Goal: Information Seeking & Learning: Learn about a topic

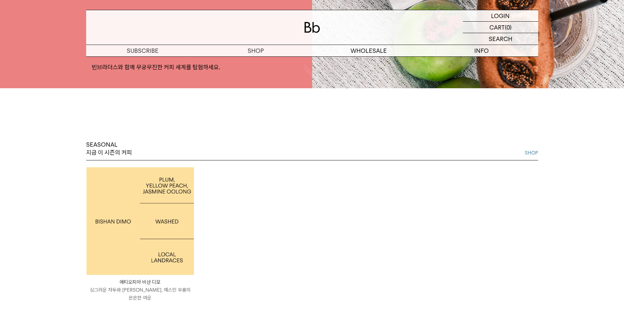
scroll to position [222, 0]
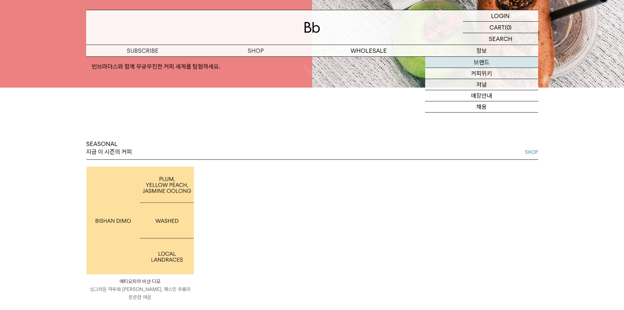
click at [485, 64] on link "브랜드" at bounding box center [481, 62] width 113 height 11
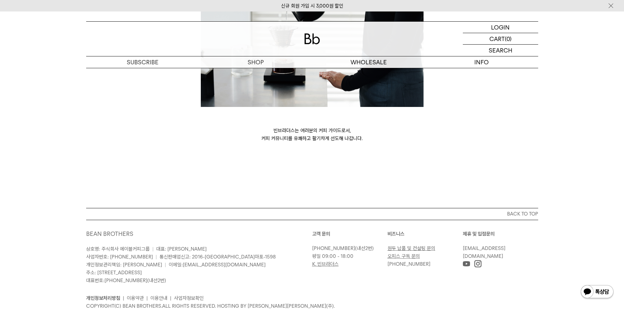
scroll to position [1781, 0]
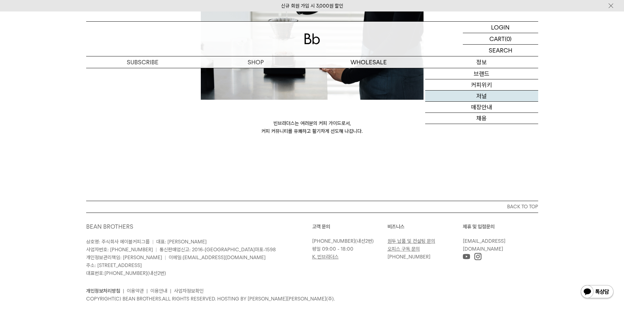
click at [481, 97] on link "저널" at bounding box center [481, 95] width 113 height 11
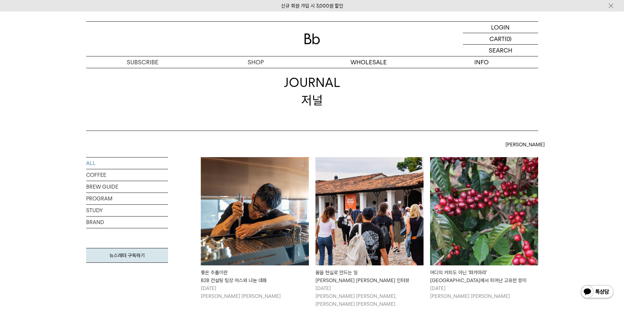
scroll to position [98, 0]
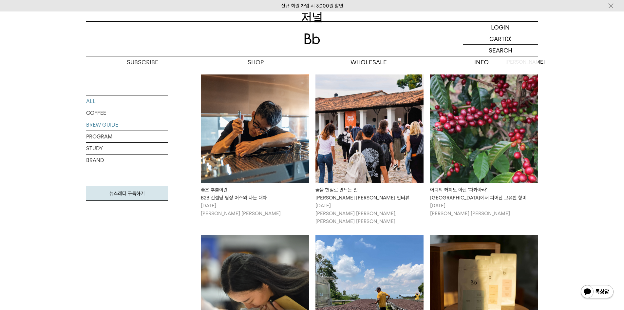
click at [108, 125] on link "BREW GUIDE" at bounding box center [127, 124] width 82 height 11
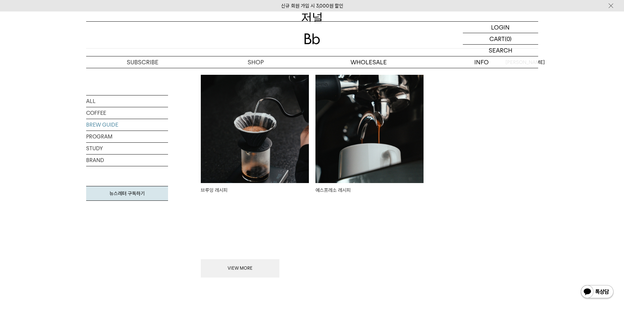
scroll to position [98, 0]
click at [231, 140] on img at bounding box center [255, 128] width 108 height 108
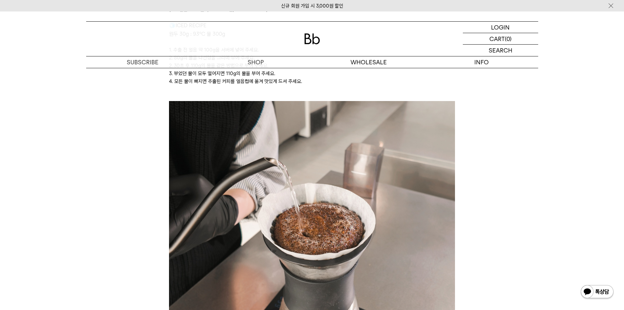
scroll to position [1725, 0]
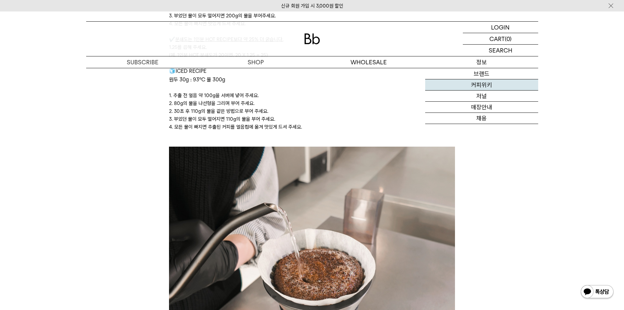
click at [478, 83] on link "커피위키" at bounding box center [481, 84] width 113 height 11
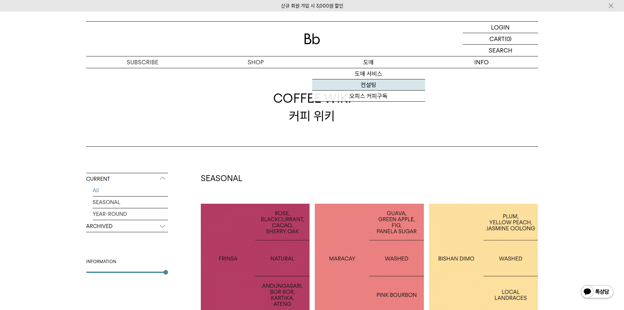
click at [368, 86] on link "컨설팅" at bounding box center [368, 84] width 113 height 11
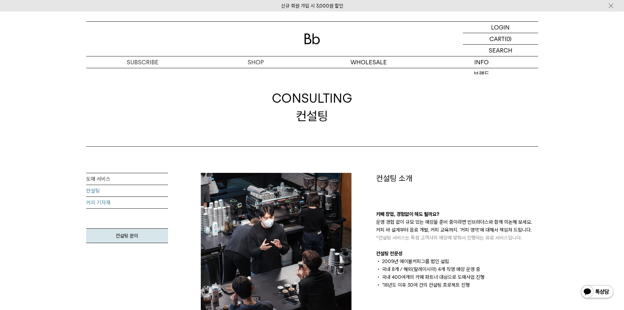
click at [114, 204] on link "커피 기자재" at bounding box center [127, 203] width 82 height 12
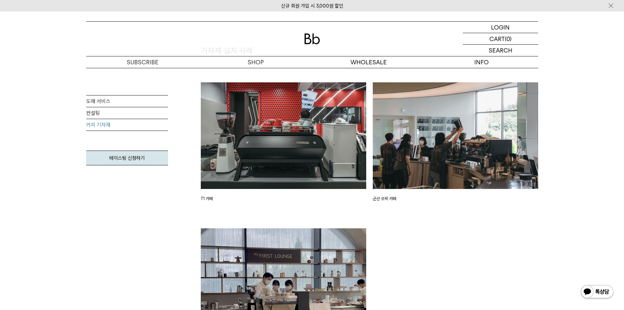
scroll to position [950, 0]
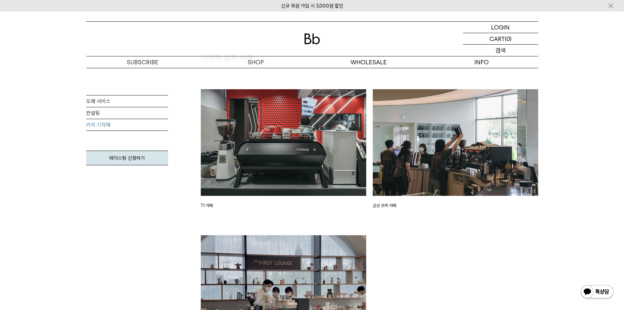
click at [498, 54] on p "검색" at bounding box center [500, 50] width 10 height 11
click at [493, 21] on div "LOGIN 로그인 LOGIN 로그인 CART 장바구니 (0) SEARCH 검색 검색폼 ** 추천상품" at bounding box center [312, 39] width 624 height 57
click at [319, 43] on img at bounding box center [312, 38] width 16 height 11
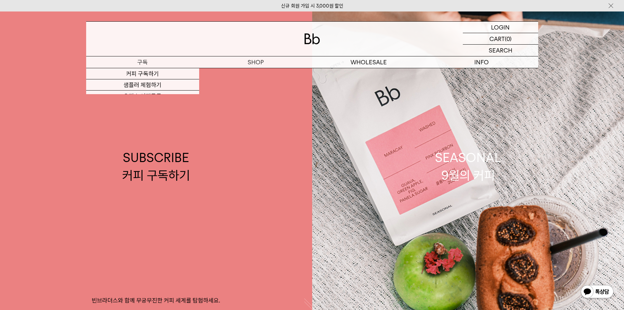
click at [138, 59] on p "구독" at bounding box center [142, 61] width 113 height 11
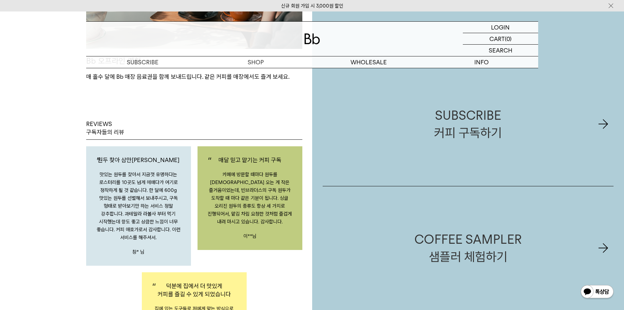
scroll to position [983, 0]
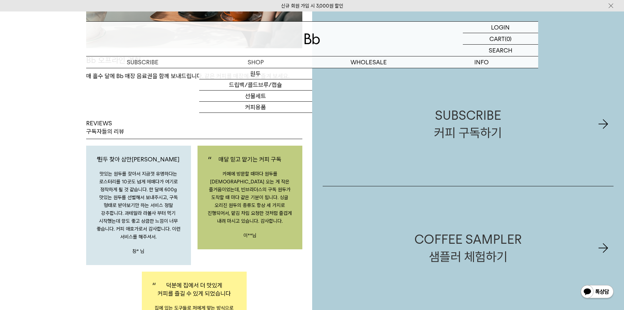
click at [314, 42] on img at bounding box center [312, 38] width 16 height 11
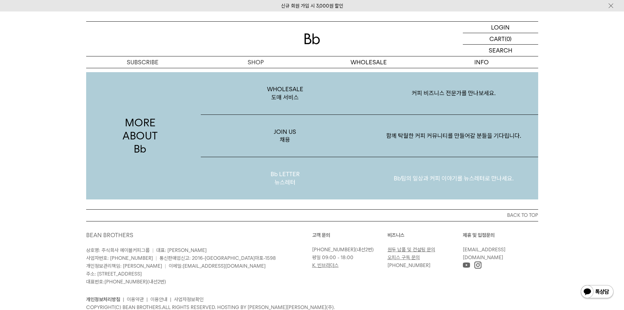
scroll to position [1237, 0]
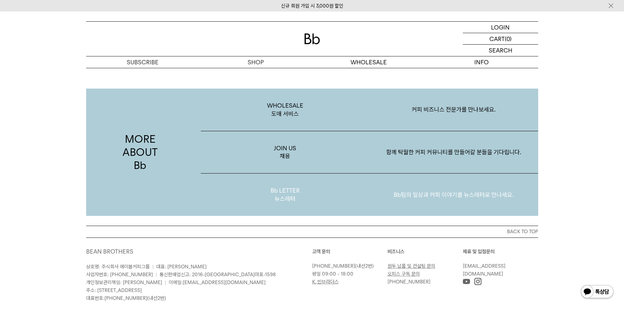
click at [290, 180] on p "Bb LETTER 뉴스레터" at bounding box center [285, 194] width 169 height 42
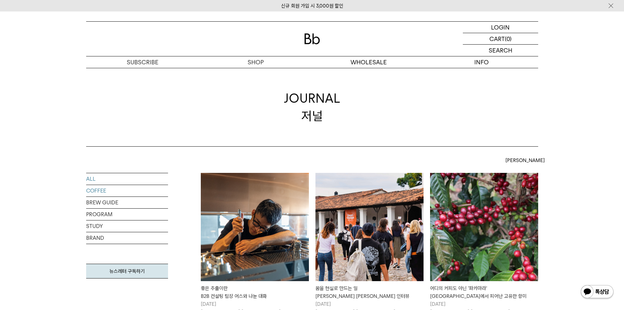
click at [100, 175] on link "ALL" at bounding box center [127, 178] width 82 height 11
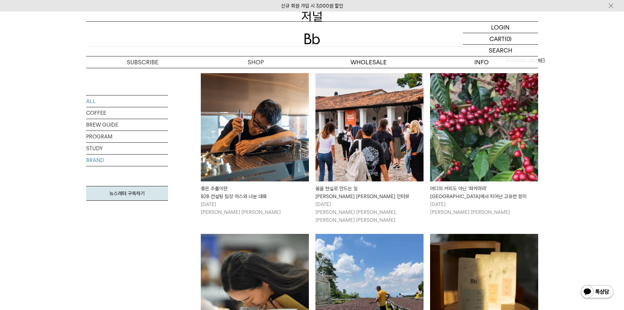
scroll to position [66, 0]
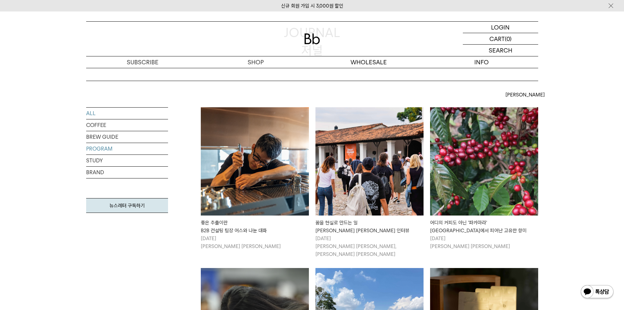
click at [105, 147] on link "PROGRAM" at bounding box center [127, 148] width 82 height 11
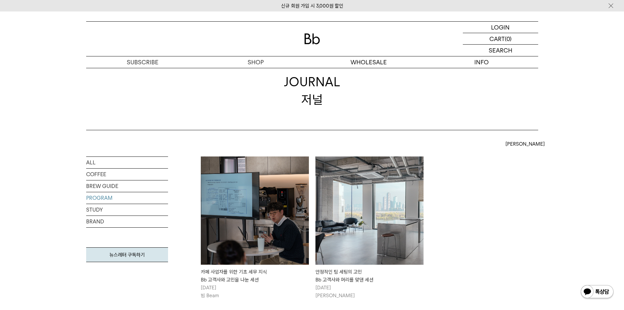
scroll to position [33, 0]
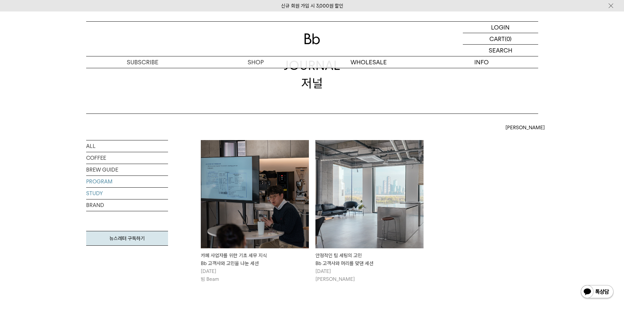
click at [95, 194] on link "STUDY" at bounding box center [127, 192] width 82 height 11
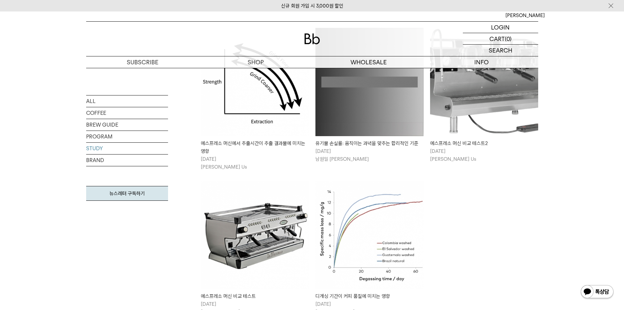
scroll to position [262, 0]
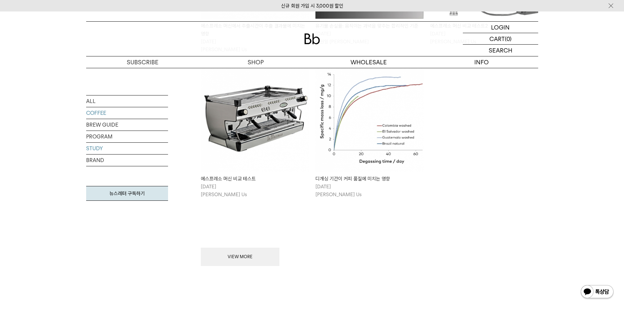
click at [101, 110] on link "COFFEE" at bounding box center [127, 112] width 82 height 11
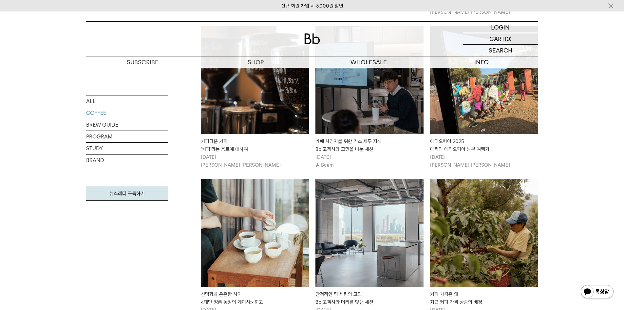
scroll to position [721, 0]
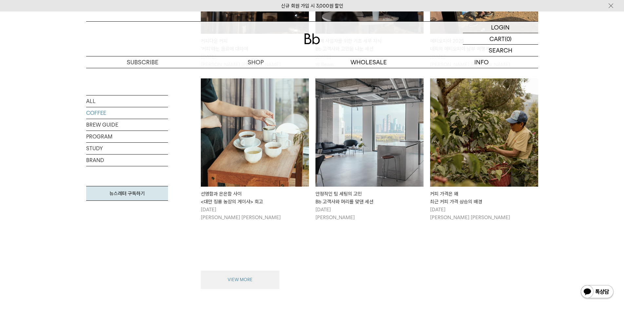
click at [248, 277] on button "VIEW MORE" at bounding box center [240, 279] width 79 height 18
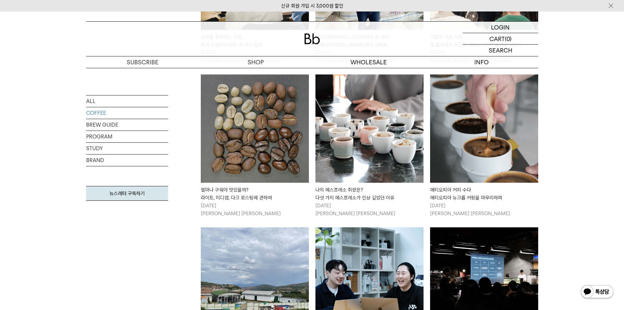
scroll to position [1114, 0]
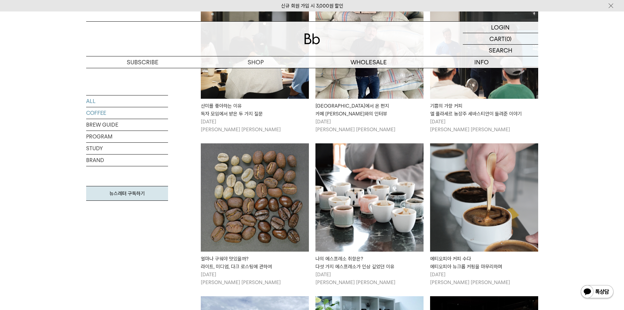
click at [96, 101] on link "ALL" at bounding box center [127, 100] width 82 height 11
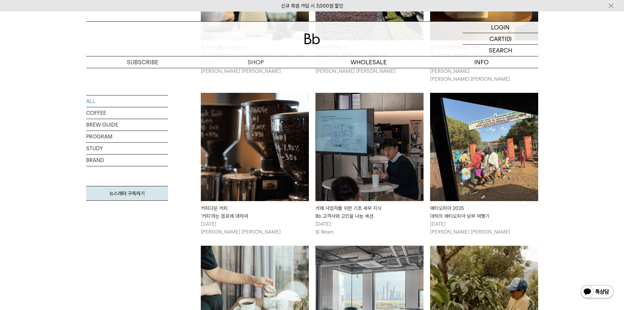
scroll to position [426, 0]
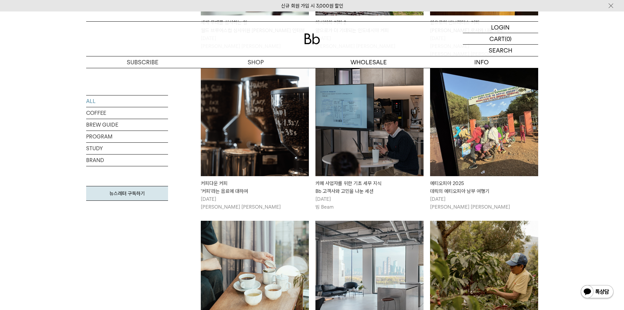
click at [255, 128] on img at bounding box center [255, 122] width 108 height 108
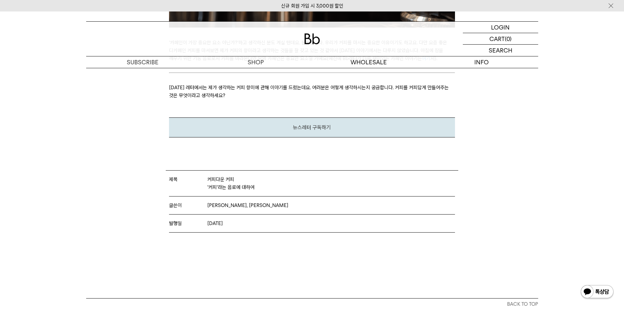
scroll to position [2245, 0]
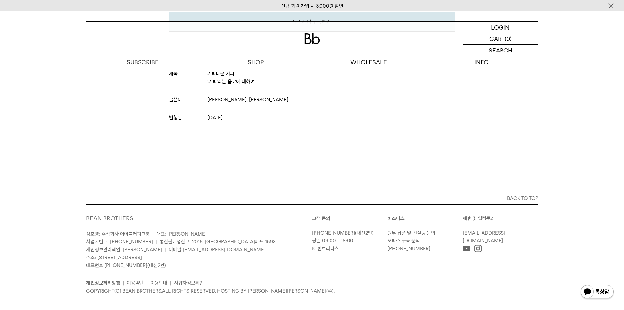
click at [252, 153] on div "제목 커피다운 커피 '커피'라는 음료에 대하여 글쓴이 [PERSON_NAME], [PERSON_NAME] 발행일 [DATE]" at bounding box center [312, 129] width 293 height 128
